Goal: Task Accomplishment & Management: Manage account settings

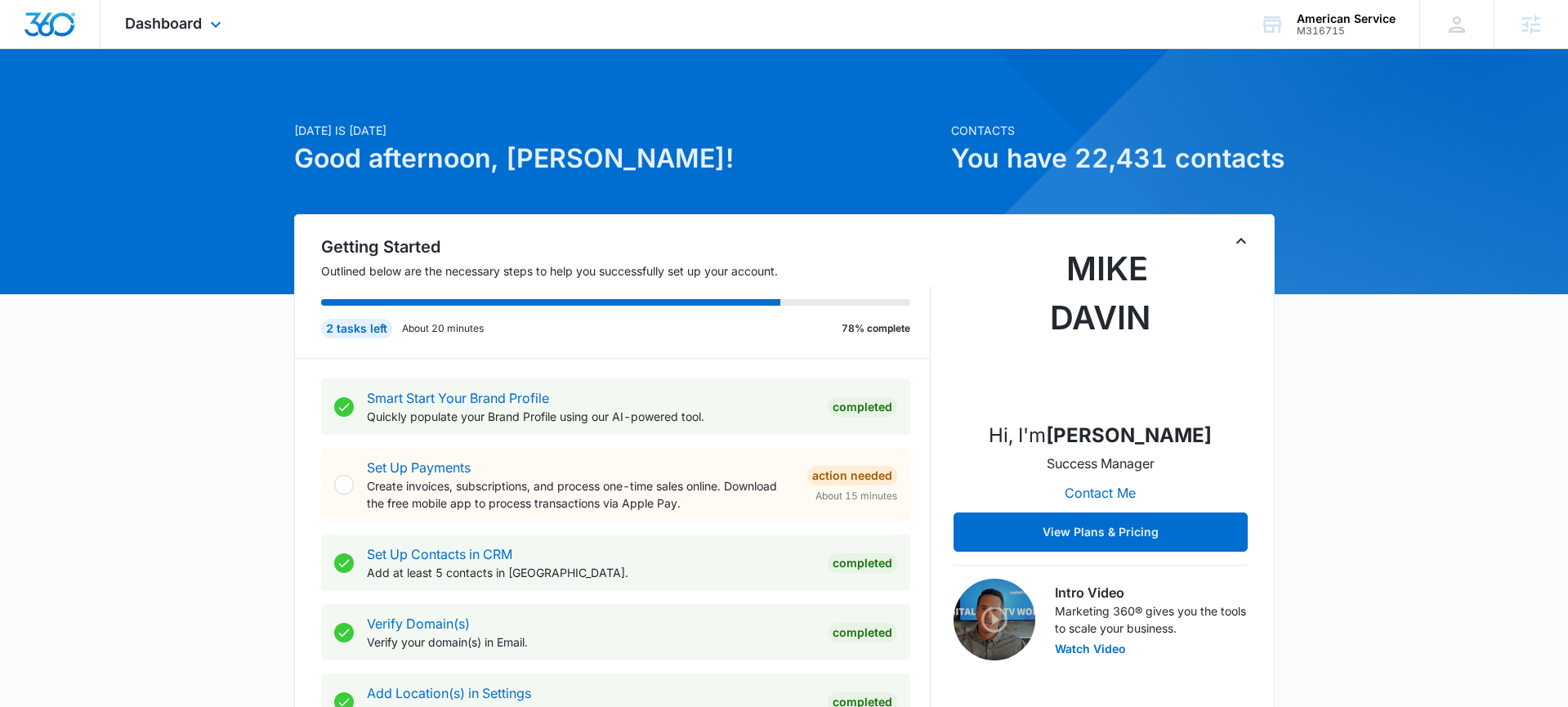
click at [234, 28] on div "Dashboard Apps Reputation Websites Forms CRM Email Social Payments POS Content …" at bounding box center [175, 24] width 150 height 48
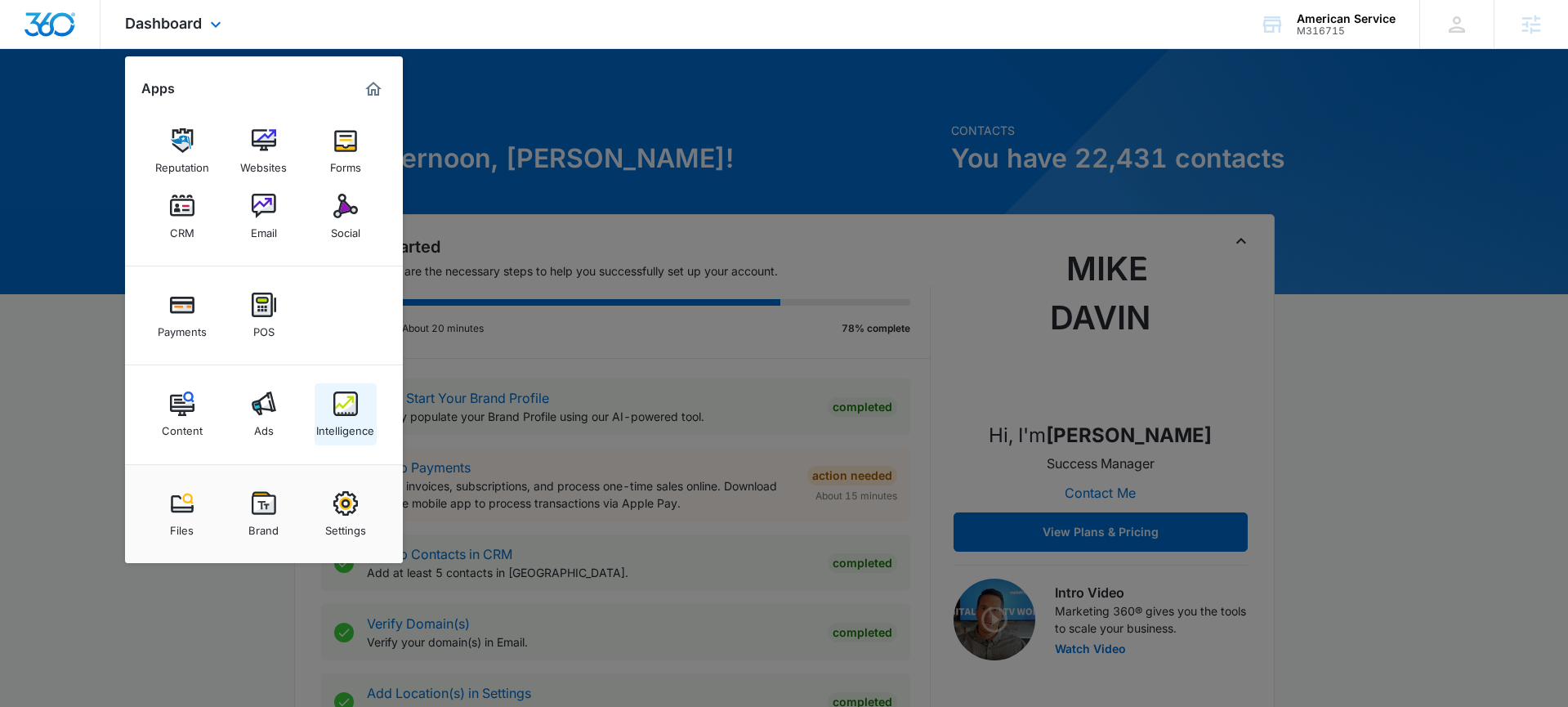
click at [339, 409] on img at bounding box center [346, 403] width 25 height 25
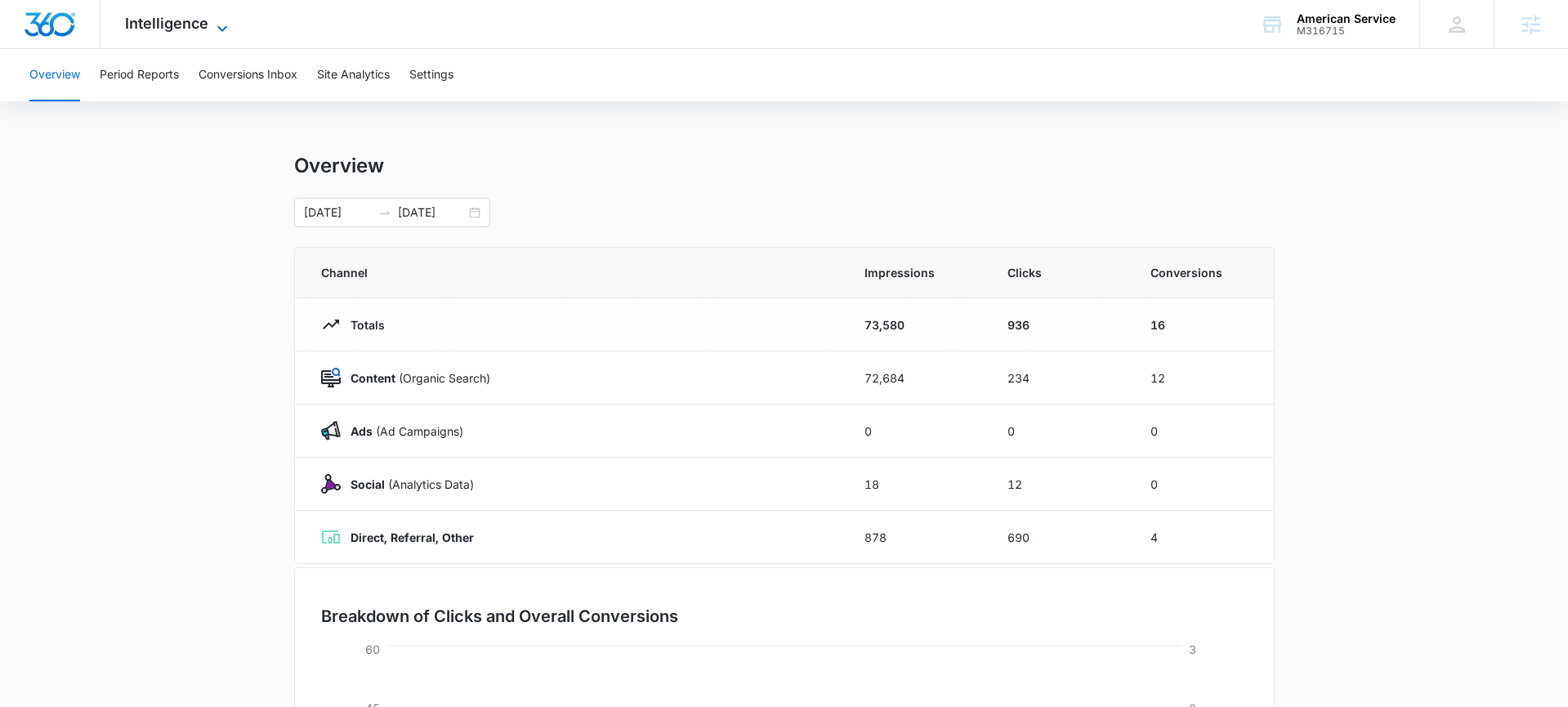
click at [212, 32] on icon at bounding box center [222, 28] width 20 height 20
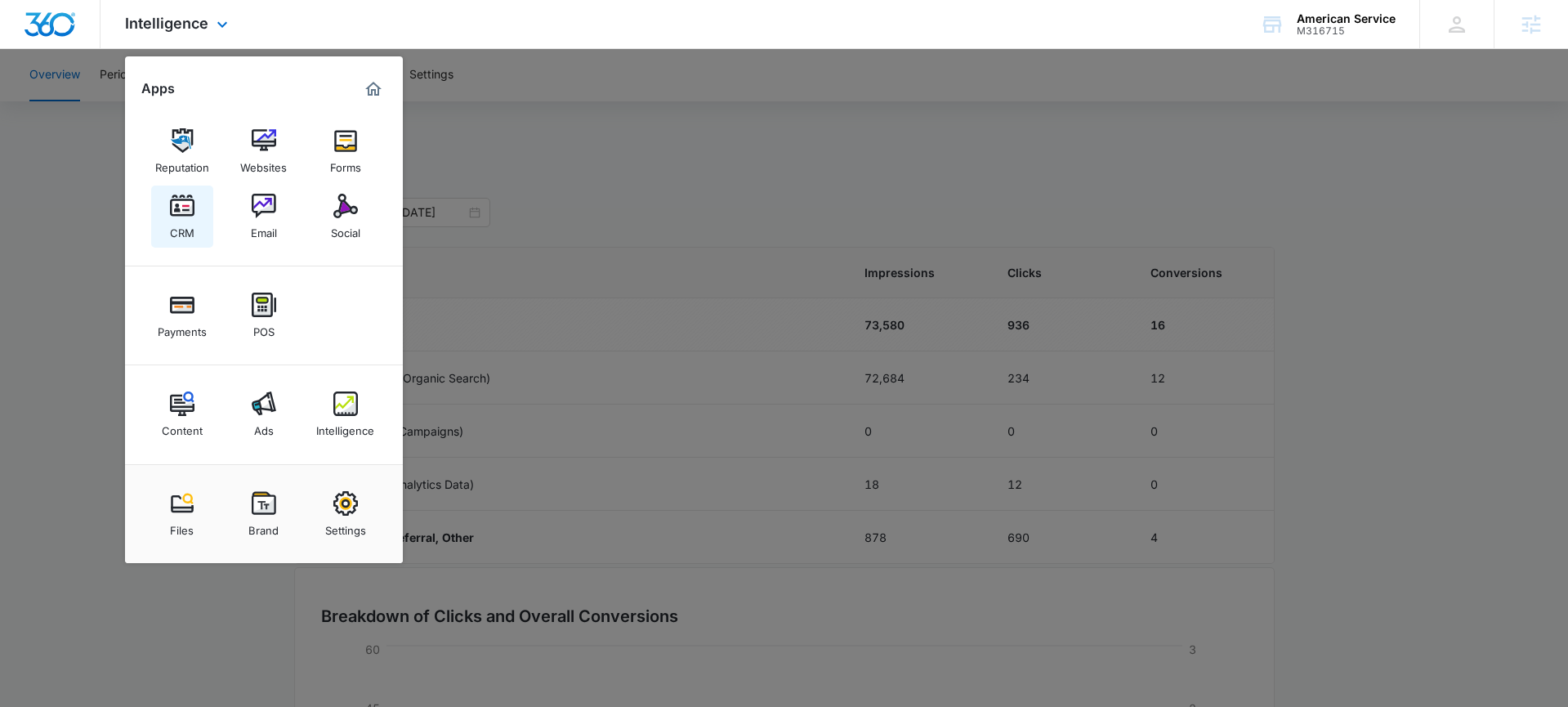
click at [178, 212] on img at bounding box center [182, 206] width 25 height 25
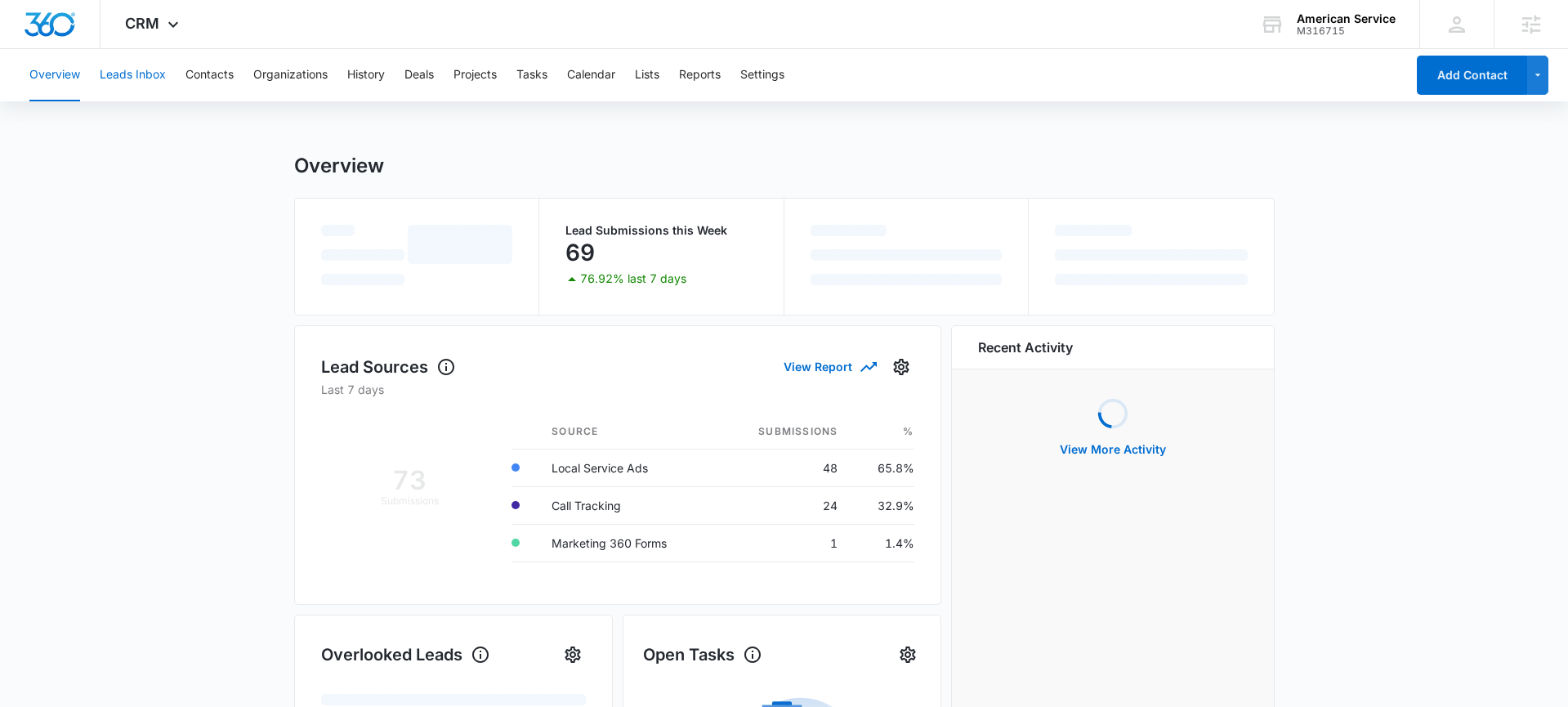
click at [142, 83] on button "Leads Inbox" at bounding box center [132, 75] width 66 height 52
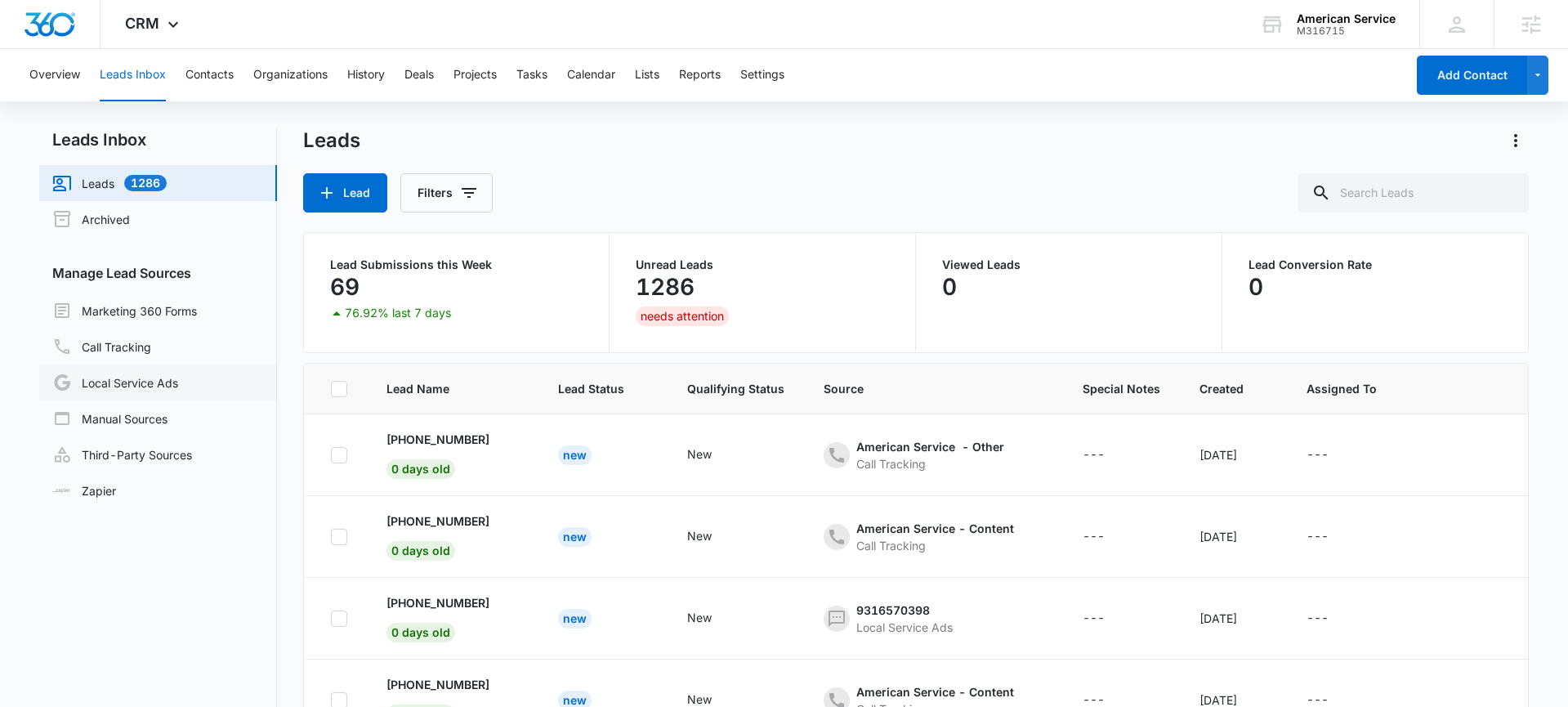
click at [167, 376] on link "Local Service Ads" at bounding box center [115, 382] width 126 height 20
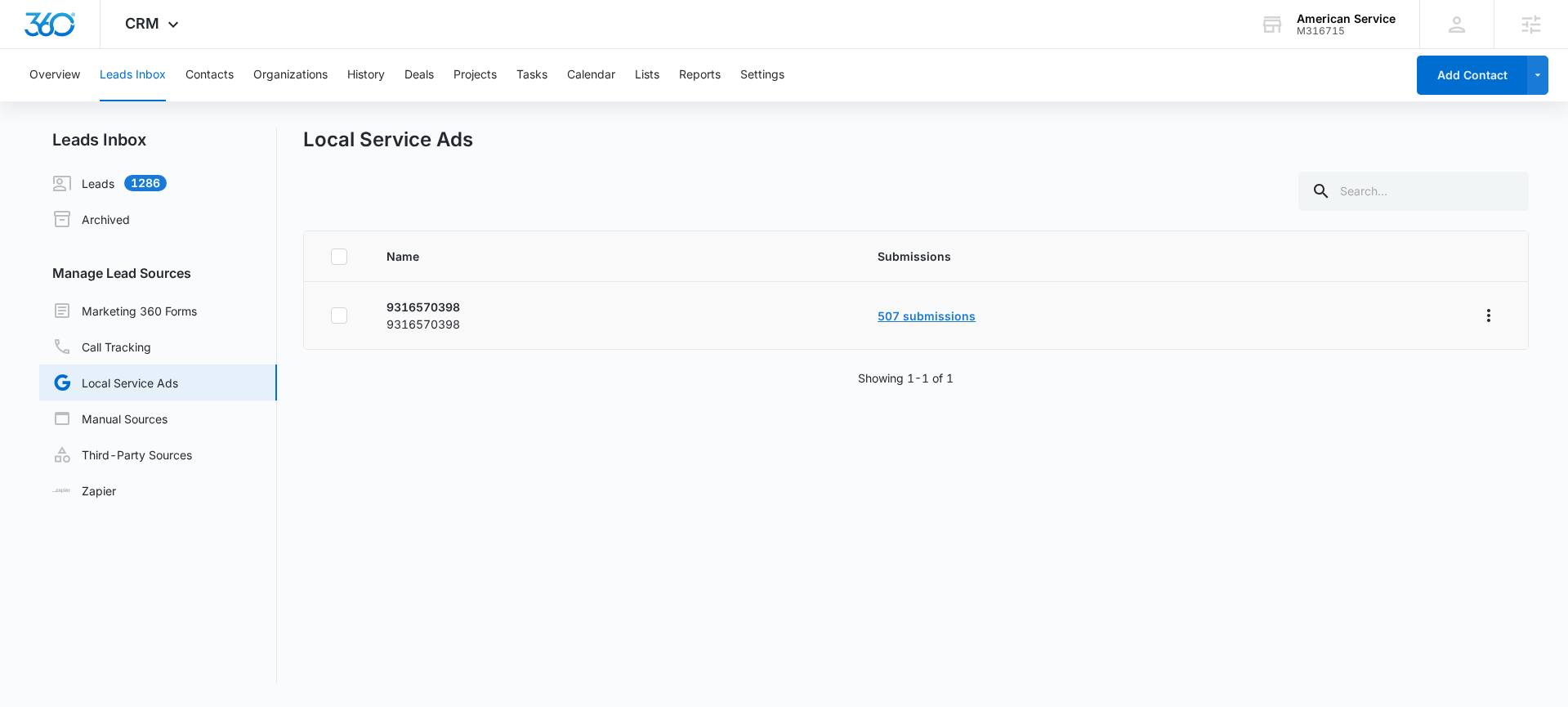
click at [925, 321] on link "507 submissions" at bounding box center [927, 316] width 98 height 14
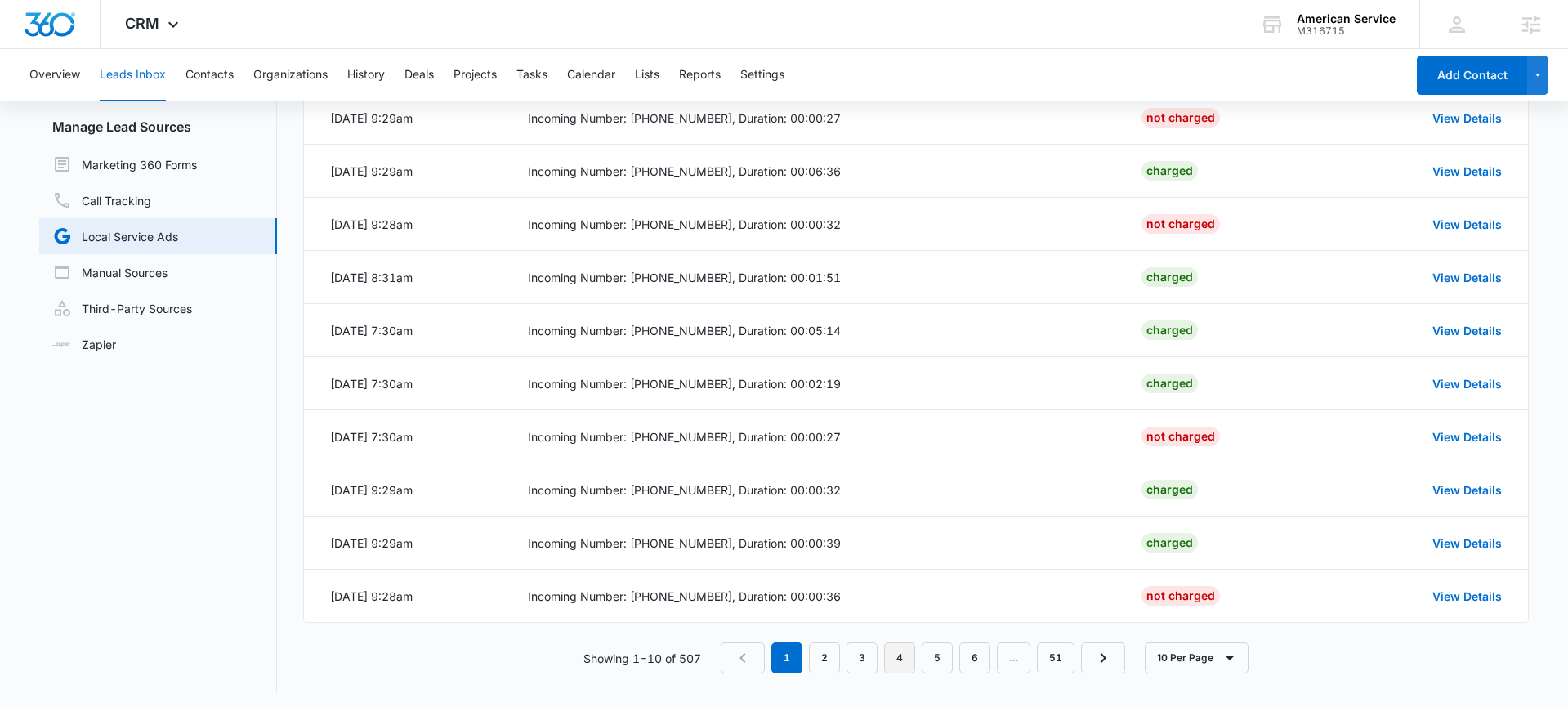
scroll to position [152, 0]
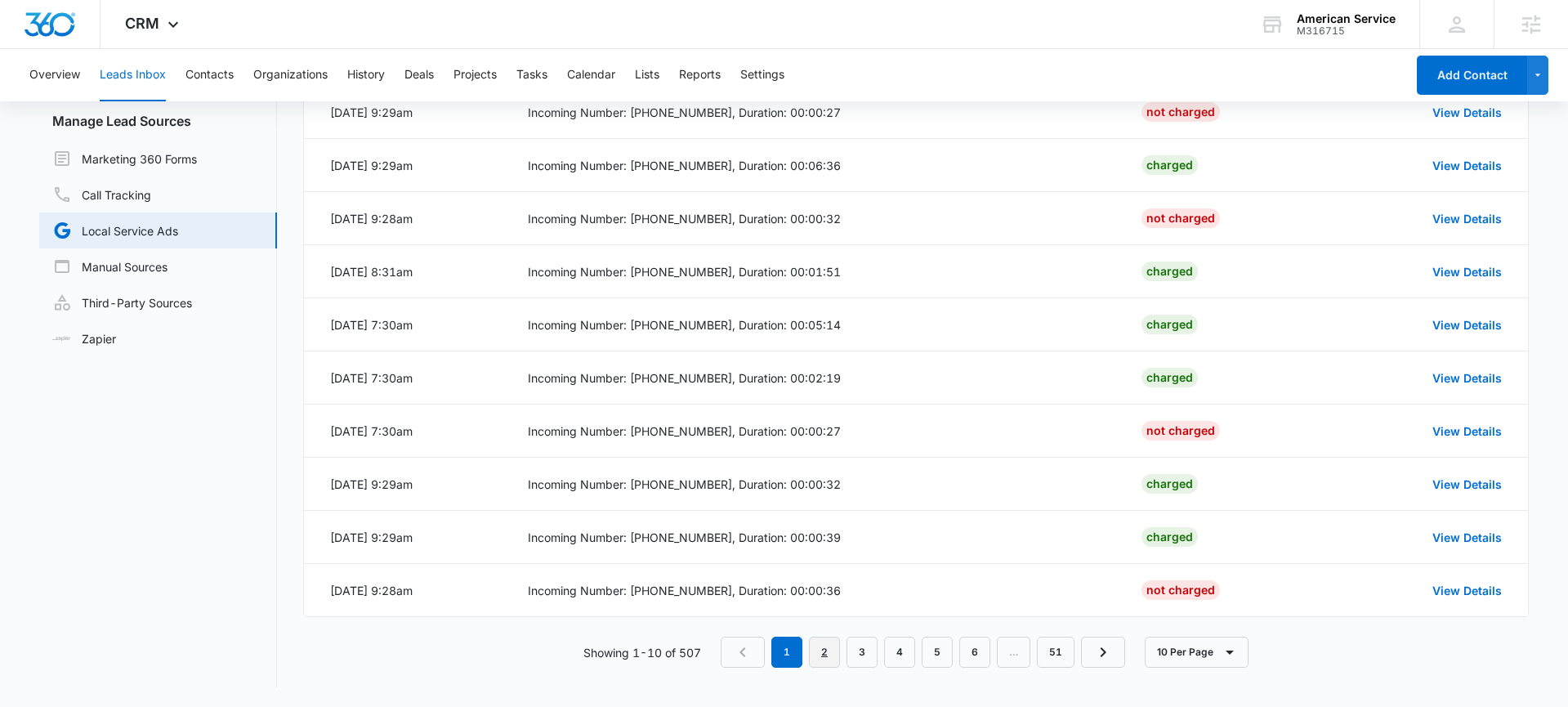
click at [820, 654] on link "2" at bounding box center [824, 652] width 31 height 31
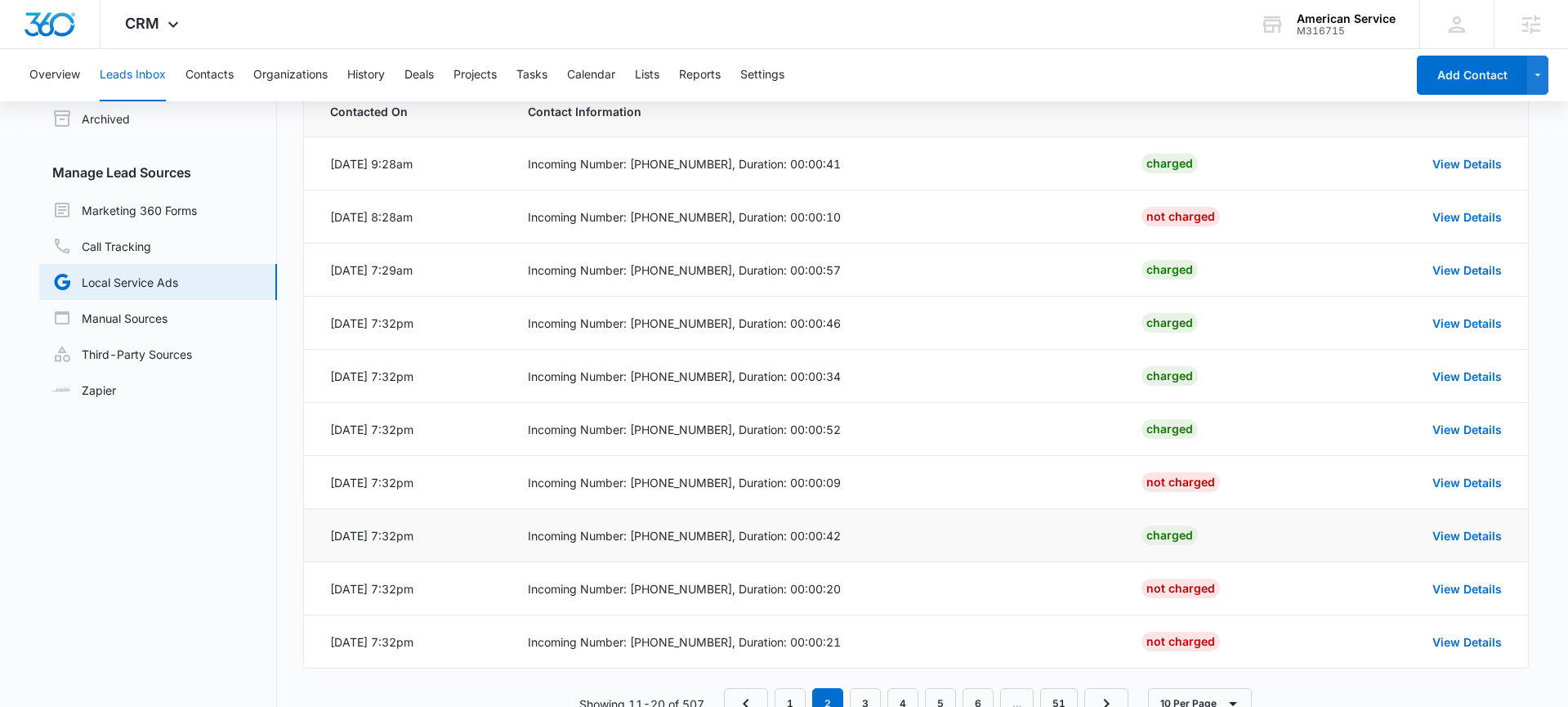
scroll to position [129, 0]
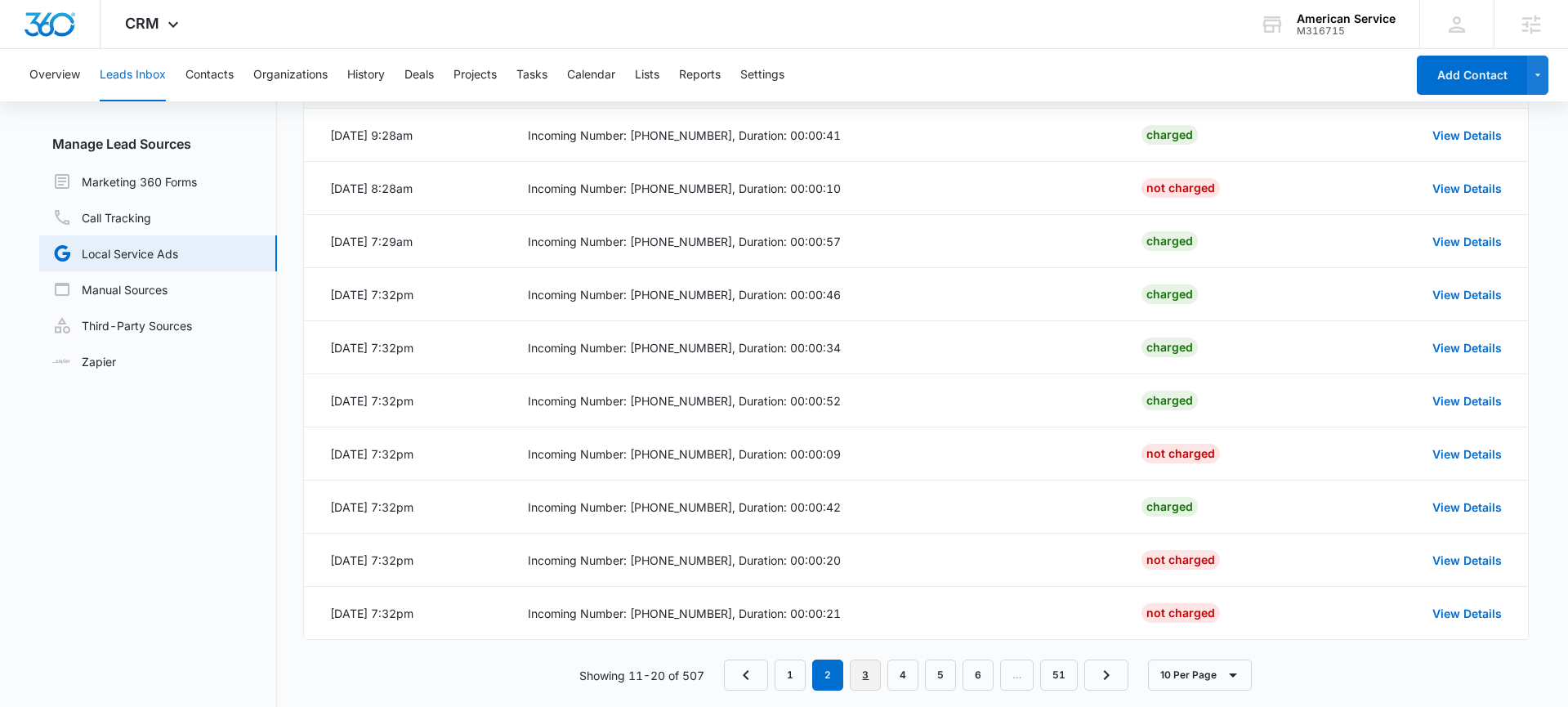
click at [868, 683] on link "3" at bounding box center [866, 675] width 31 height 31
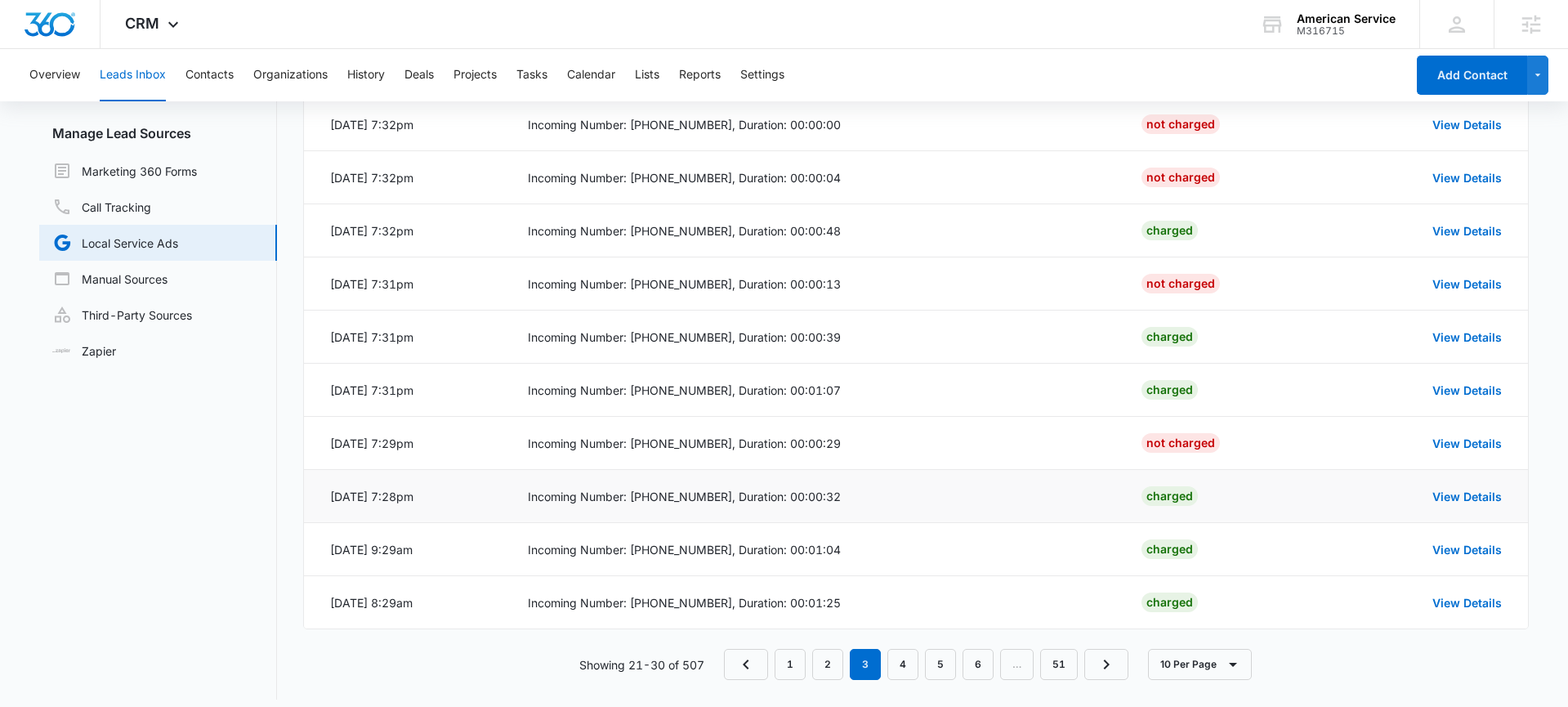
scroll to position [126, 0]
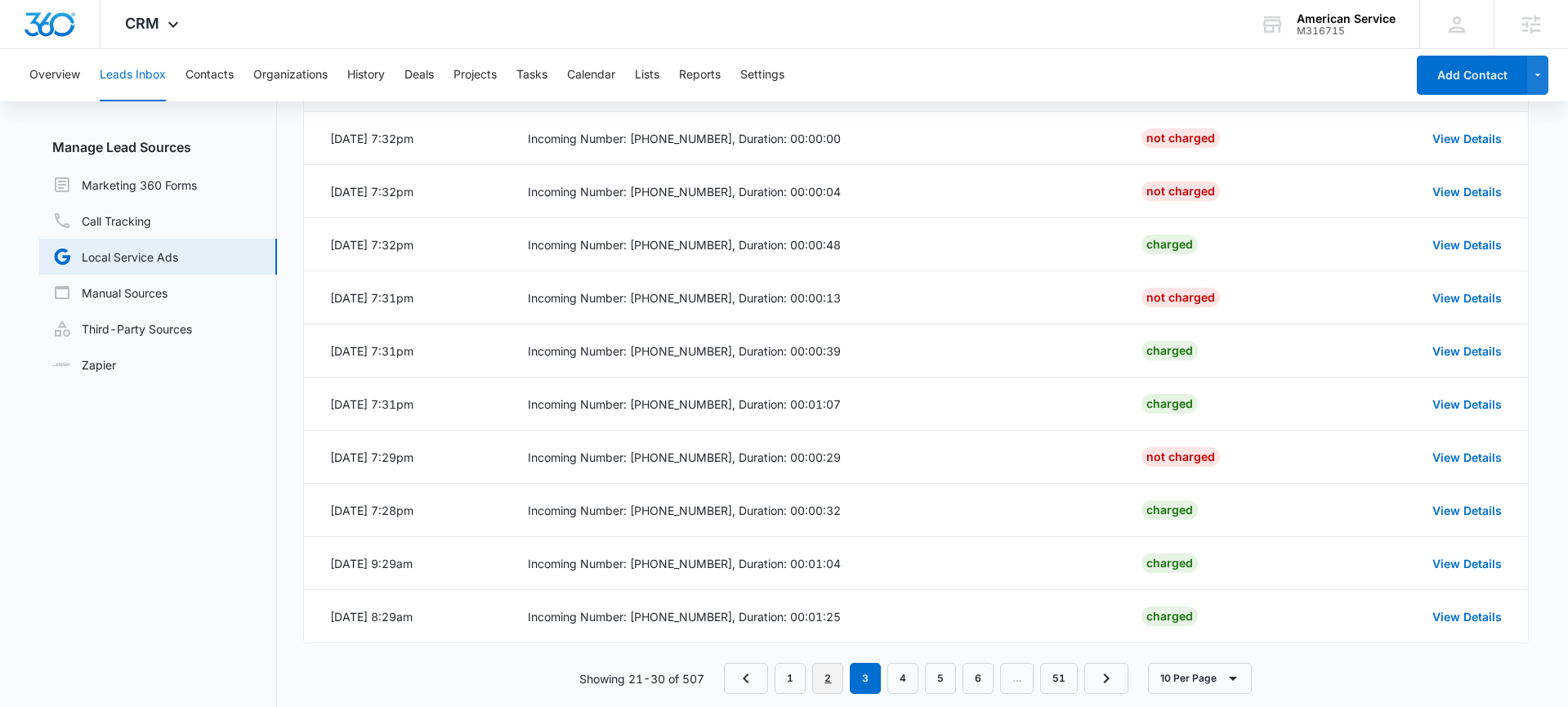
click at [831, 680] on link "2" at bounding box center [828, 679] width 31 height 31
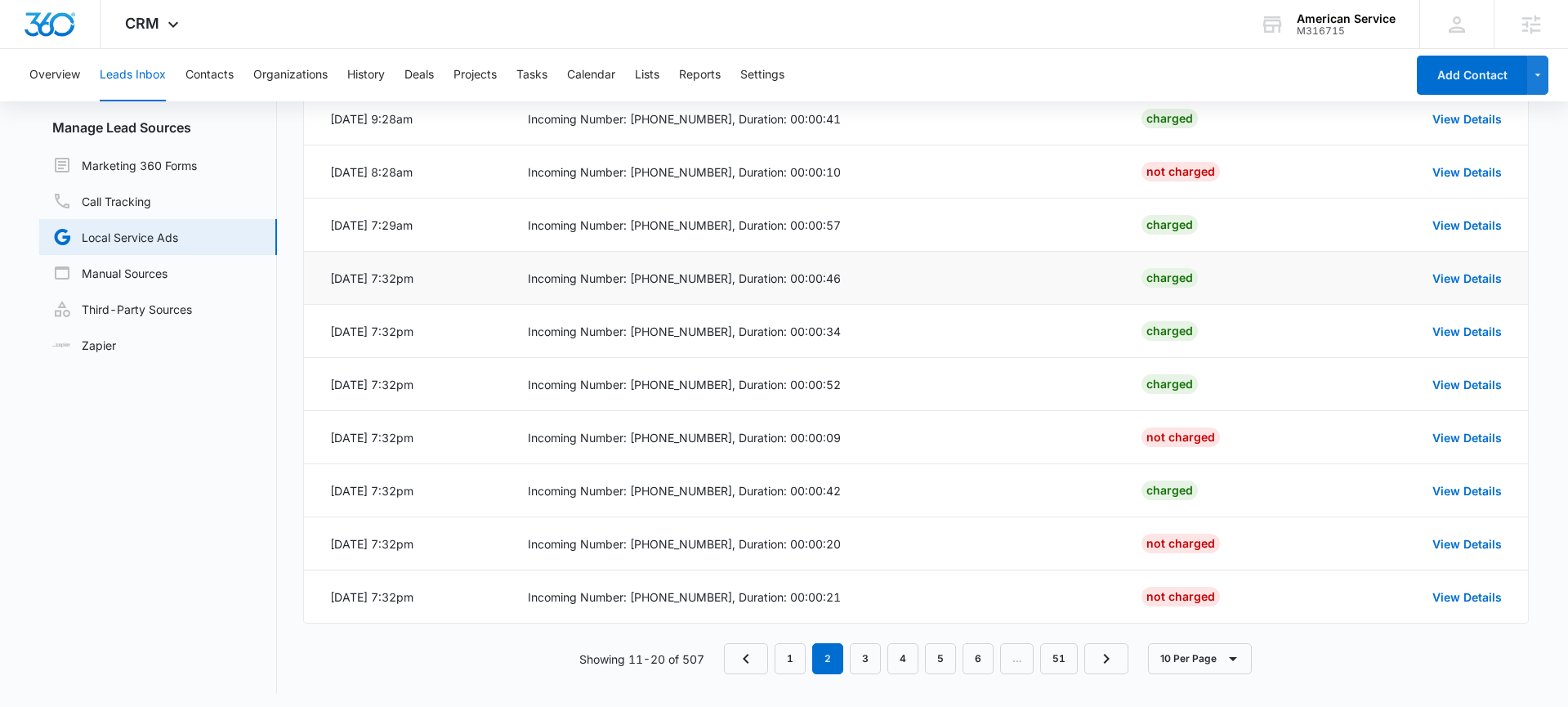
scroll to position [142, 0]
